Goal: Task Accomplishment & Management: Use online tool/utility

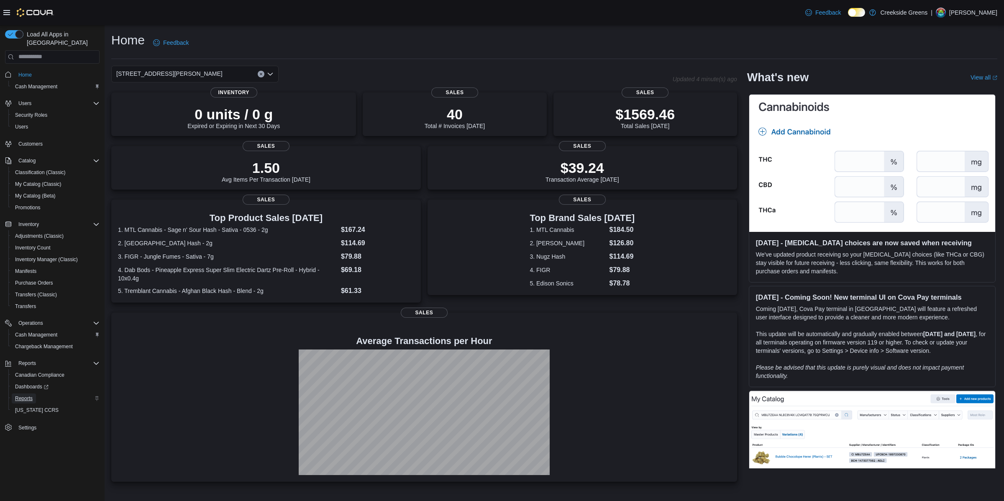
click at [16, 395] on span "Reports" at bounding box center [24, 398] width 18 height 7
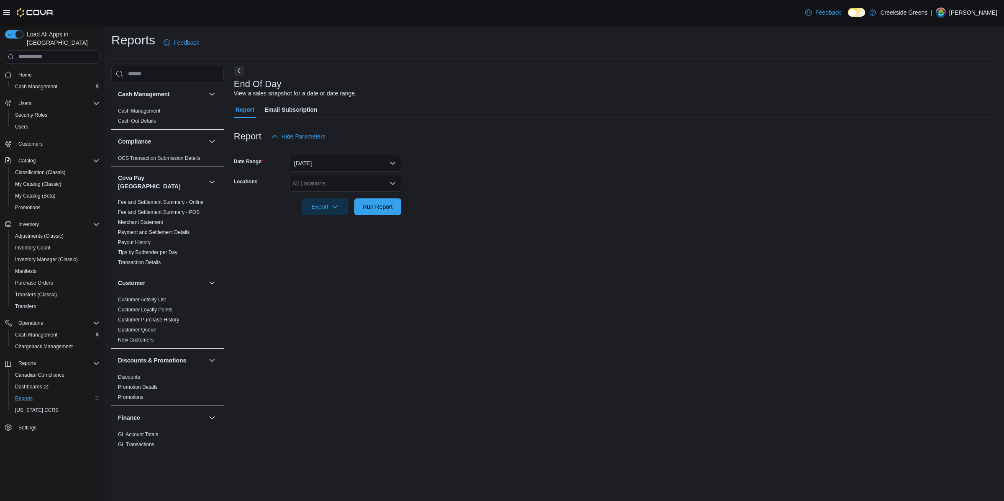
click at [357, 184] on div "All Locations" at bounding box center [345, 183] width 112 height 17
click at [337, 208] on span "[STREET_ADDRESS]" at bounding box center [336, 209] width 58 height 8
click at [567, 234] on div "End Of Day View a sales snapshot for a date or date range. Report Email Subscri…" at bounding box center [616, 262] width 764 height 393
click at [387, 211] on span "Run Report" at bounding box center [377, 206] width 37 height 17
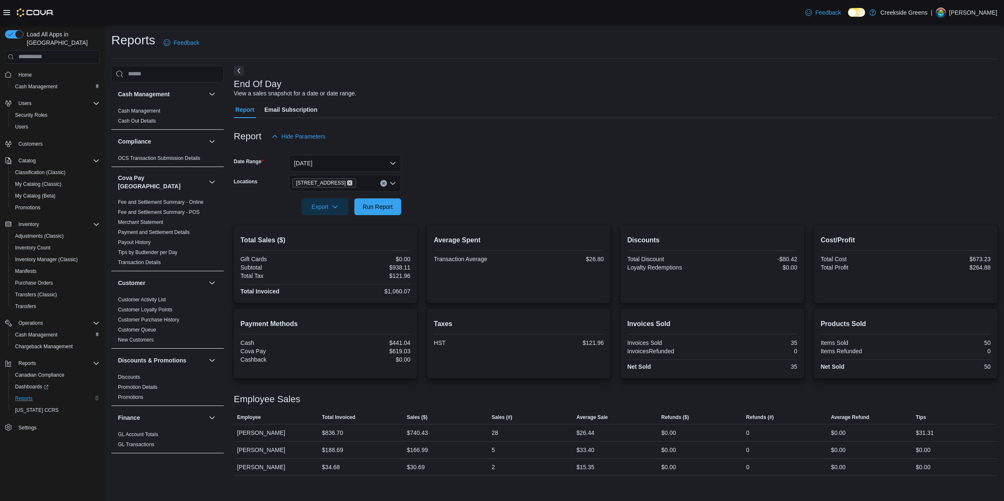
click at [347, 181] on icon "Remove 1192 Bank Street from selection in this group" at bounding box center [349, 182] width 5 height 5
click at [331, 225] on span "[STREET_ADDRESS][PERSON_NAME]" at bounding box center [360, 222] width 106 height 8
click at [518, 198] on form "Date Range [DATE] Locations [STREET_ADDRESS][PERSON_NAME] Export Run Report" at bounding box center [616, 180] width 764 height 70
click at [377, 210] on span "Run Report" at bounding box center [378, 207] width 30 height 8
click at [27, 72] on span "Home" at bounding box center [24, 75] width 13 height 7
